Goal: Task Accomplishment & Management: Use online tool/utility

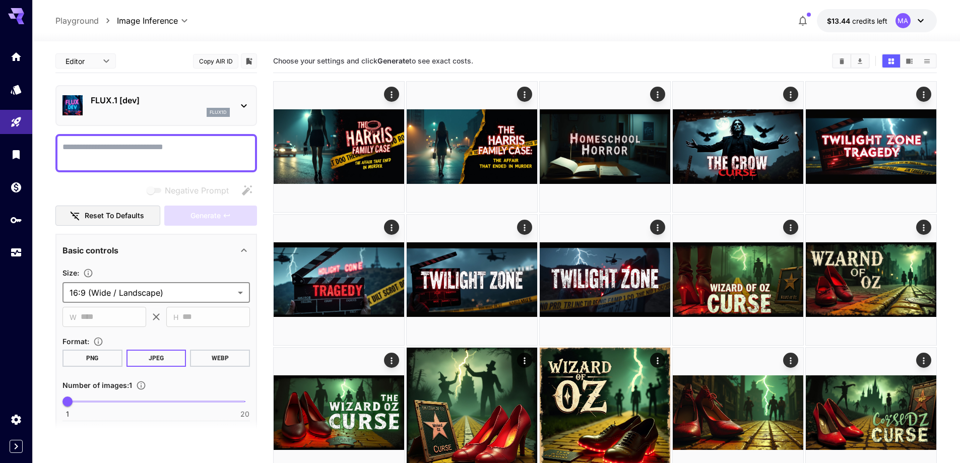
click at [164, 152] on textarea "Negative Prompt" at bounding box center [157, 153] width 188 height 24
paste textarea "**********"
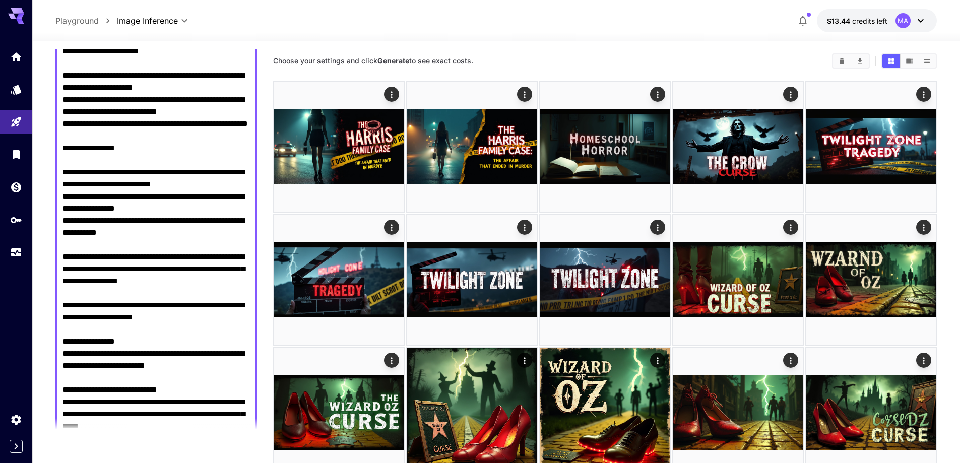
scroll to position [485, 0]
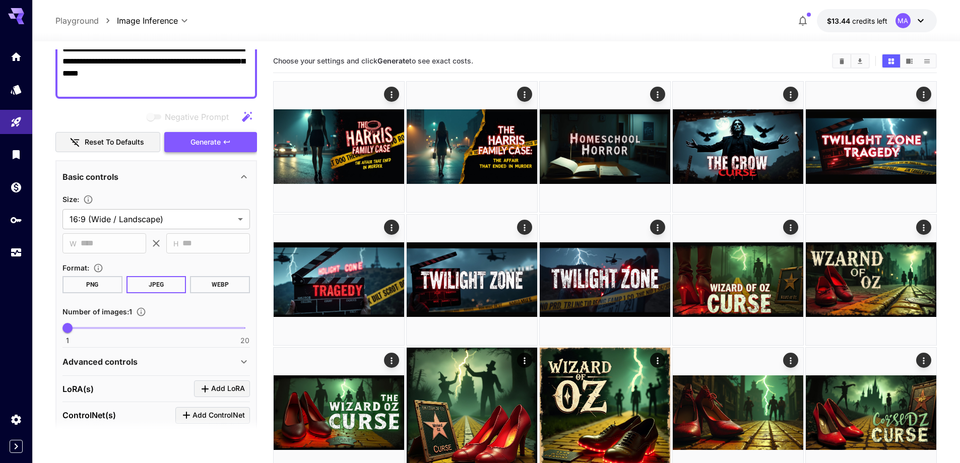
type textarea "**********"
click at [213, 143] on span "Generate" at bounding box center [206, 142] width 30 height 13
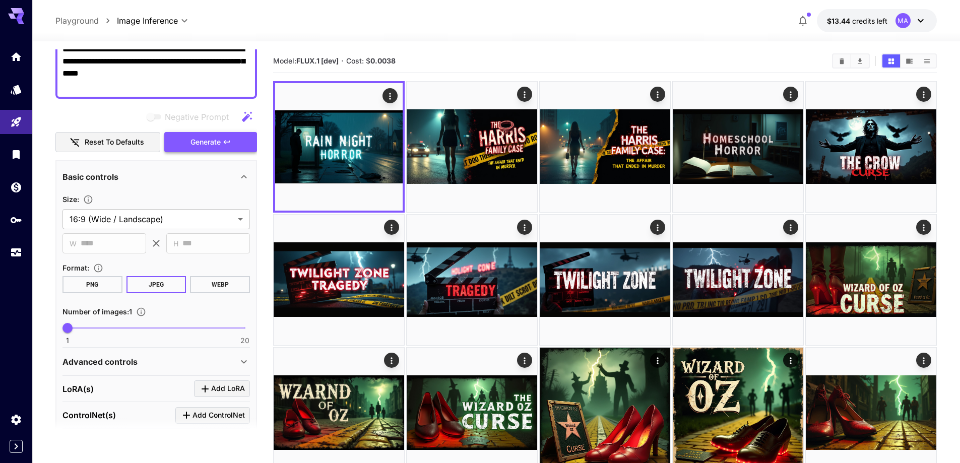
click at [217, 141] on span "Generate" at bounding box center [206, 142] width 30 height 13
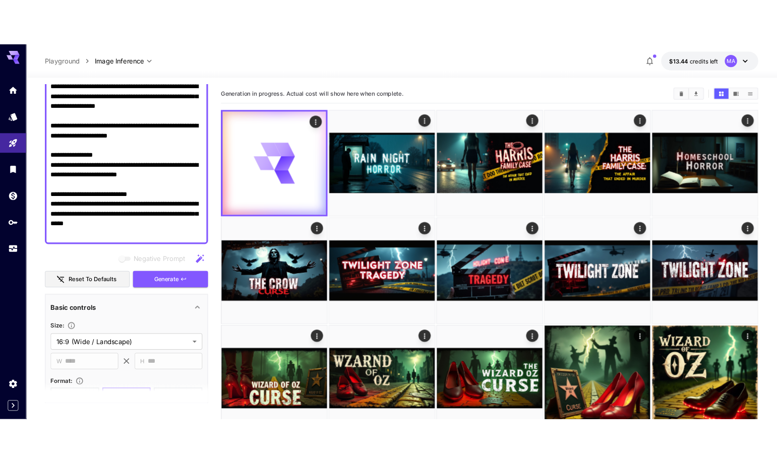
scroll to position [334, 0]
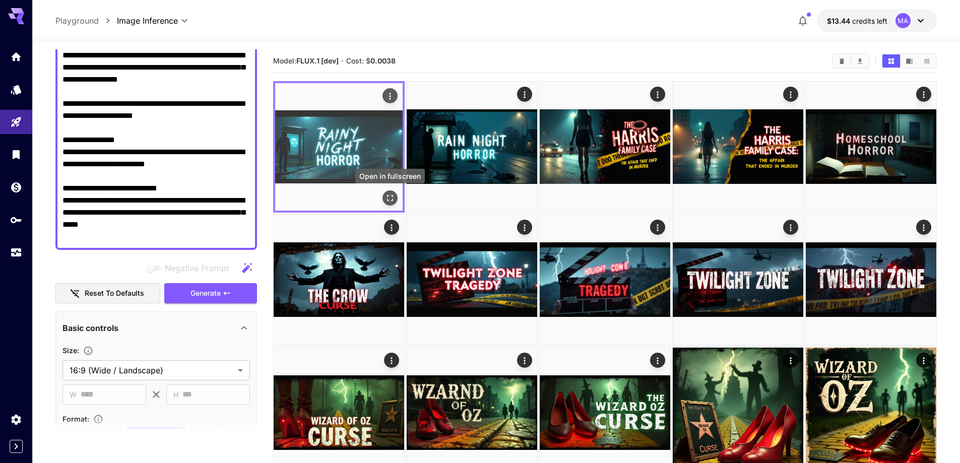
click at [389, 200] on icon "Open in fullscreen" at bounding box center [390, 198] width 10 height 10
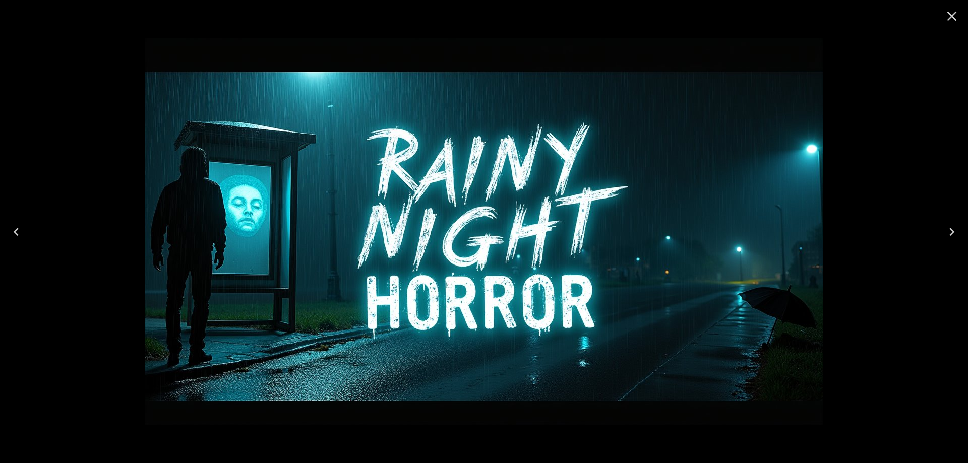
click at [953, 237] on icon "Next" at bounding box center [952, 232] width 16 height 16
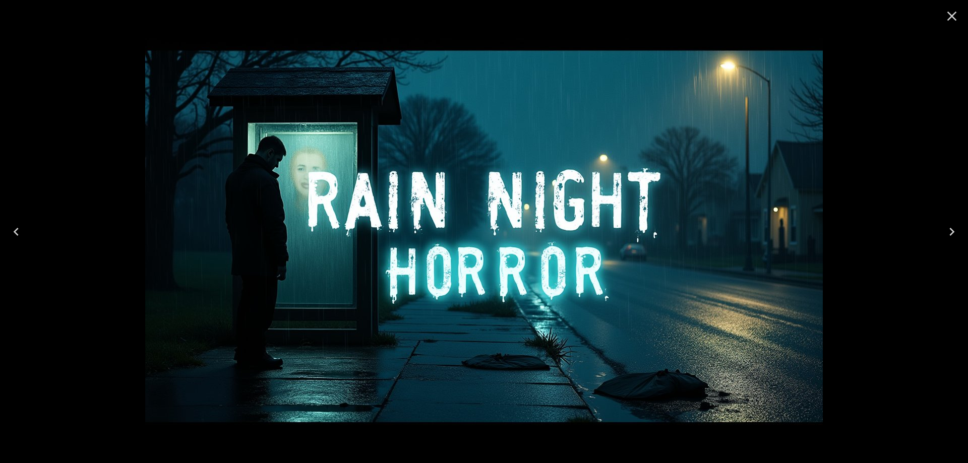
click at [957, 16] on icon "Close" at bounding box center [952, 16] width 16 height 16
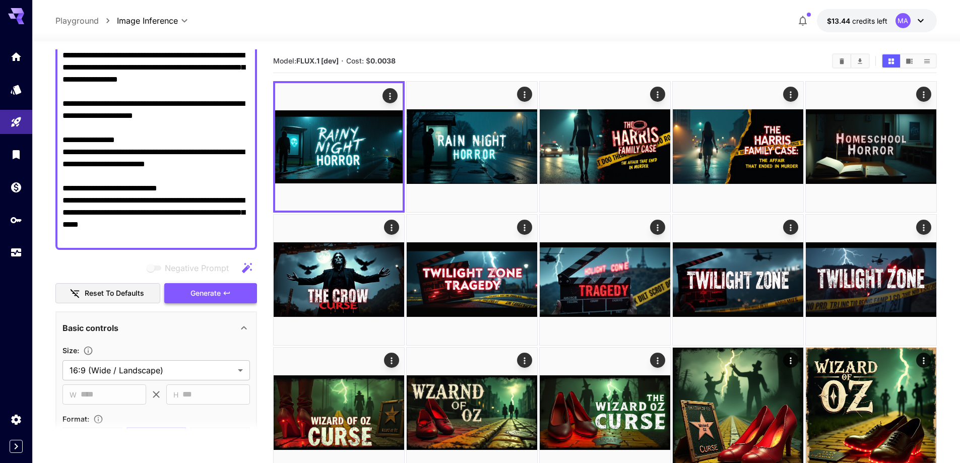
click at [212, 290] on span "Generate" at bounding box center [206, 293] width 30 height 13
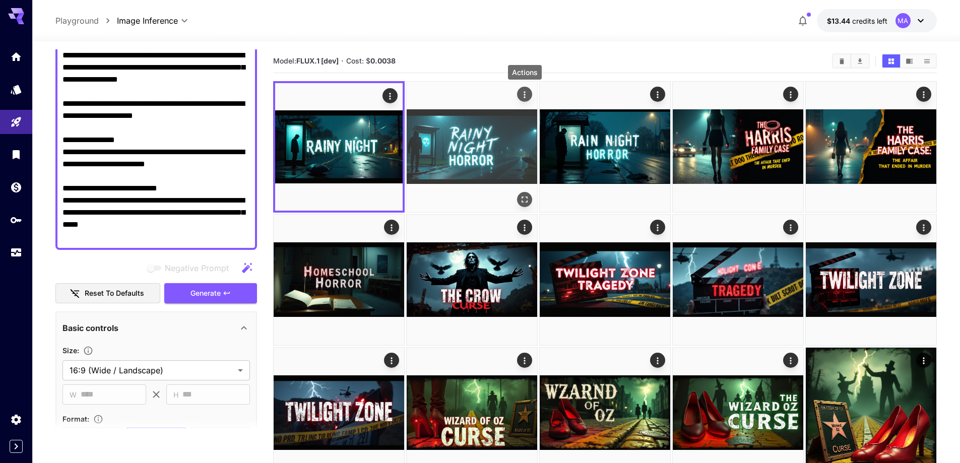
click at [520, 94] on icon "Actions" at bounding box center [525, 95] width 10 height 10
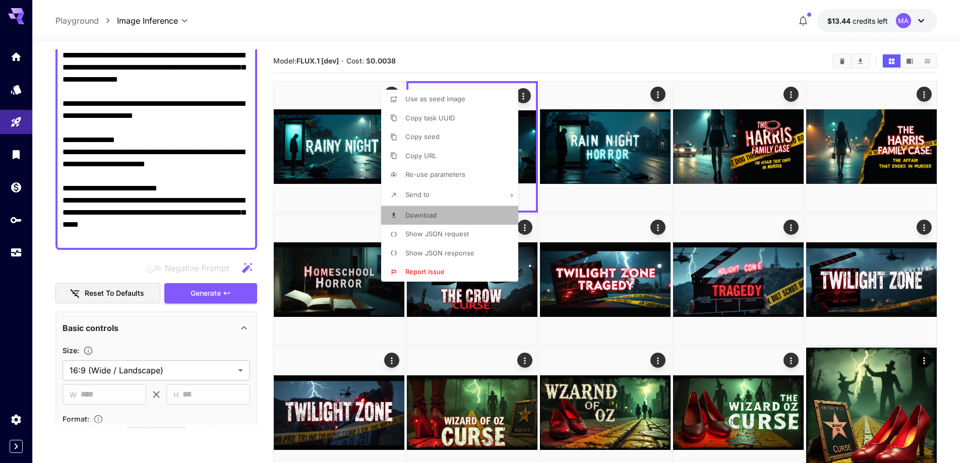
click at [435, 218] on span "Download" at bounding box center [420, 215] width 31 height 8
